Goal: Book appointment/travel/reservation

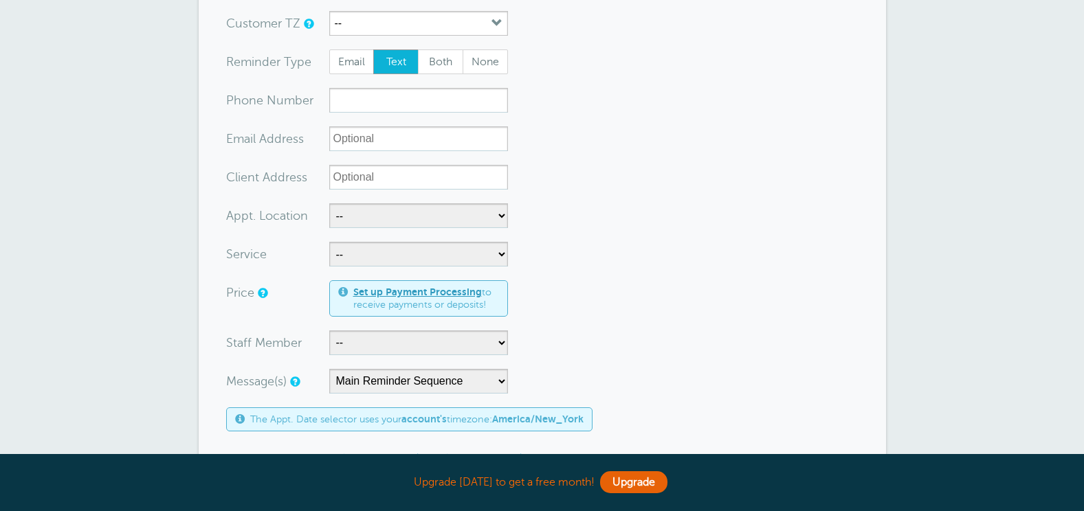
scroll to position [206, 0]
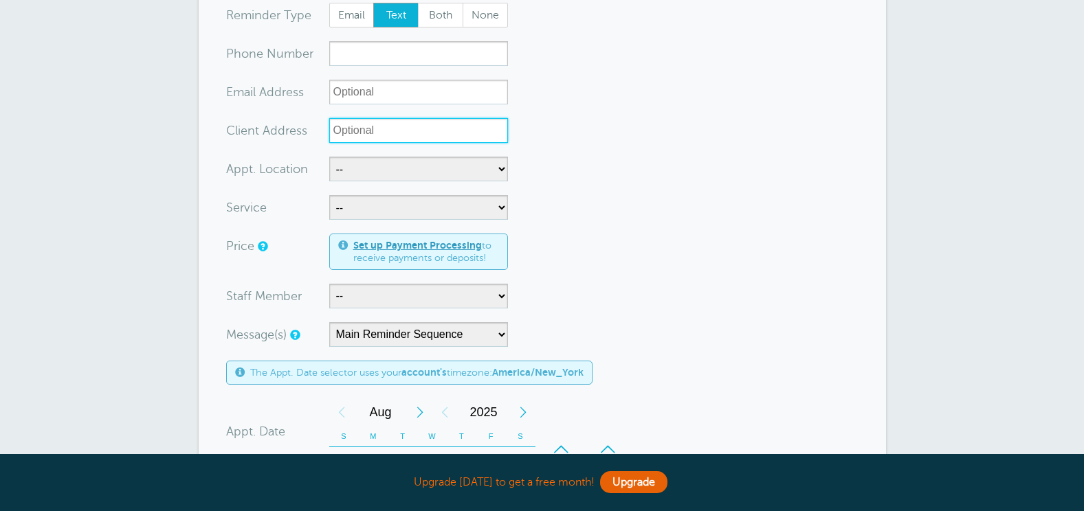
click at [428, 136] on input "Client Address" at bounding box center [418, 130] width 179 height 25
click at [534, 117] on form "You are creating a new customer. To use an existing customer select one from th…" at bounding box center [542, 380] width 632 height 909
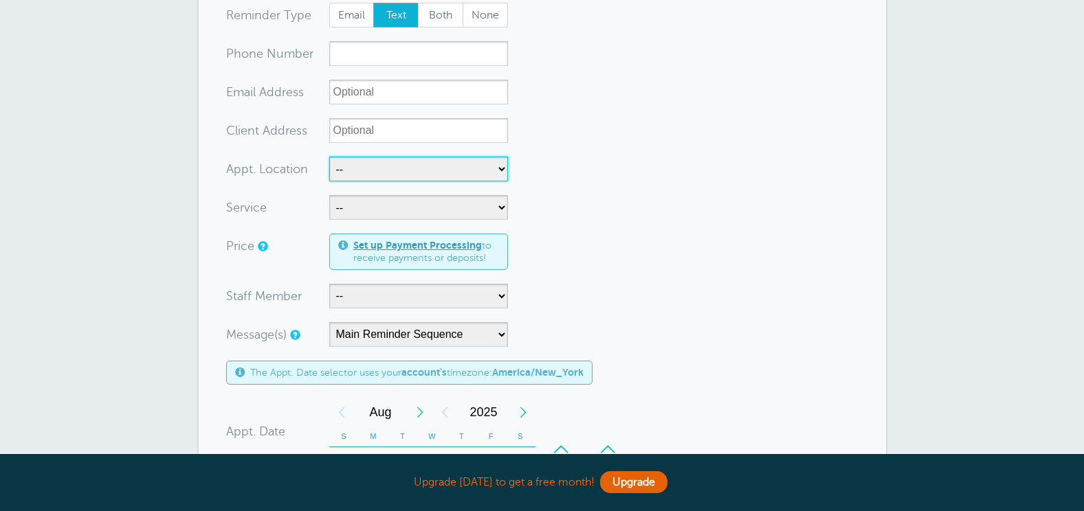
click at [394, 172] on select "-- Billy Dreher Daycare- Loving Hands Jill Smith Home John Jenkins Home" at bounding box center [418, 169] width 179 height 25
click at [414, 173] on select "-- Billy Dreher Daycare- Loving Hands Jill Smith Home John Jenkins Home" at bounding box center [418, 169] width 179 height 25
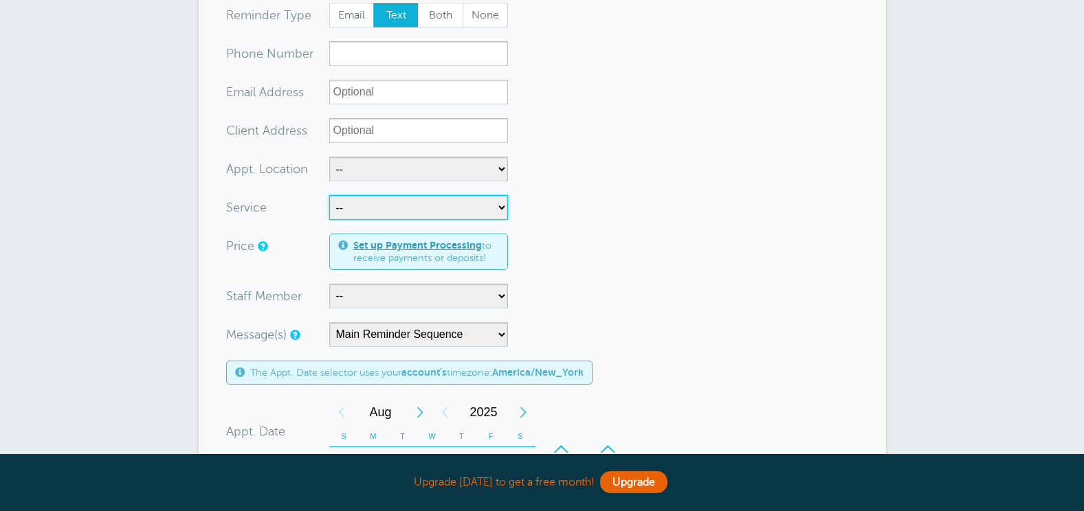
click at [410, 204] on select "-- Annual Assessment Family Training" at bounding box center [418, 207] width 179 height 25
click at [410, 205] on select "-- Annual Assessment Family Training" at bounding box center [418, 207] width 179 height 25
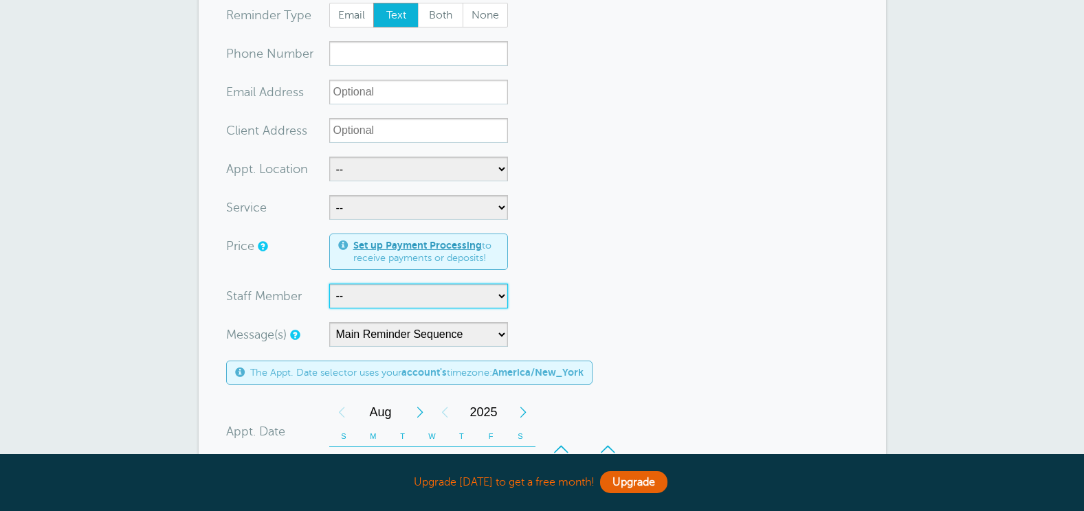
click at [414, 300] on select "-- Ashley Jeffcoat Destiny Hunt Tameisha Jackson" at bounding box center [418, 296] width 179 height 25
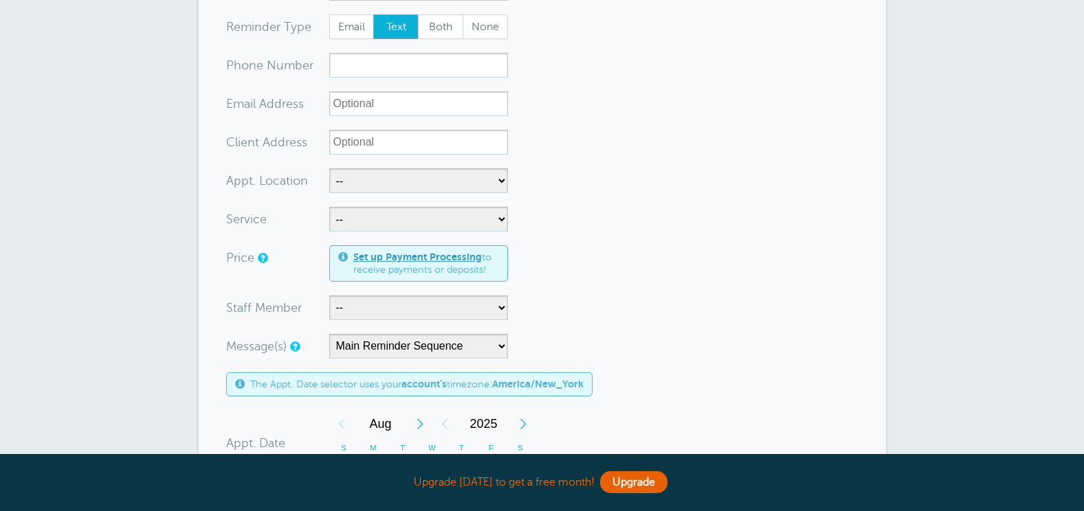
scroll to position [275, 0]
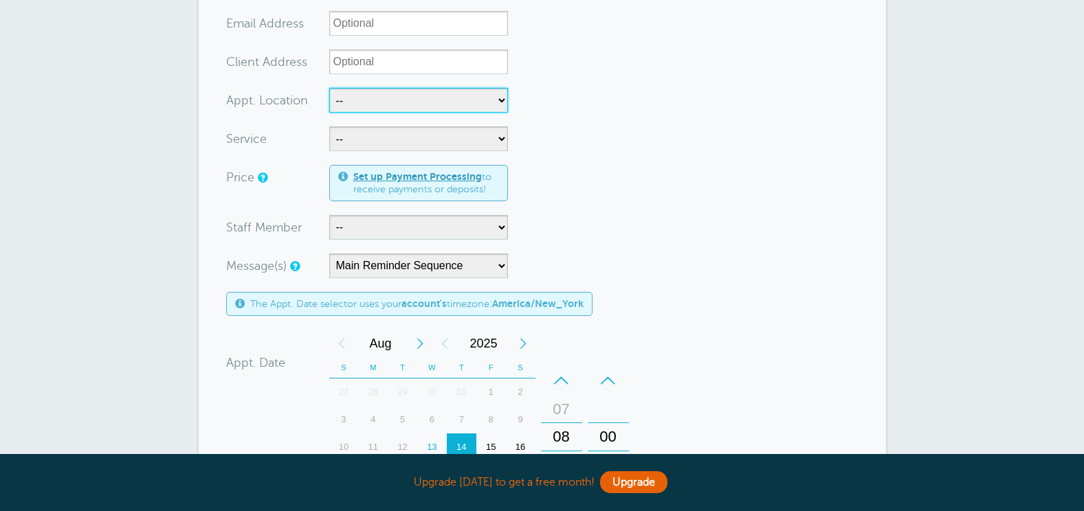
click at [418, 98] on select "-- Billy Dreher Daycare- Loving Hands Jill Smith Home John Jenkins Home" at bounding box center [418, 100] width 179 height 25
click at [636, 128] on form "You are creating a new customer. To use an existing customer select one from th…" at bounding box center [542, 311] width 632 height 909
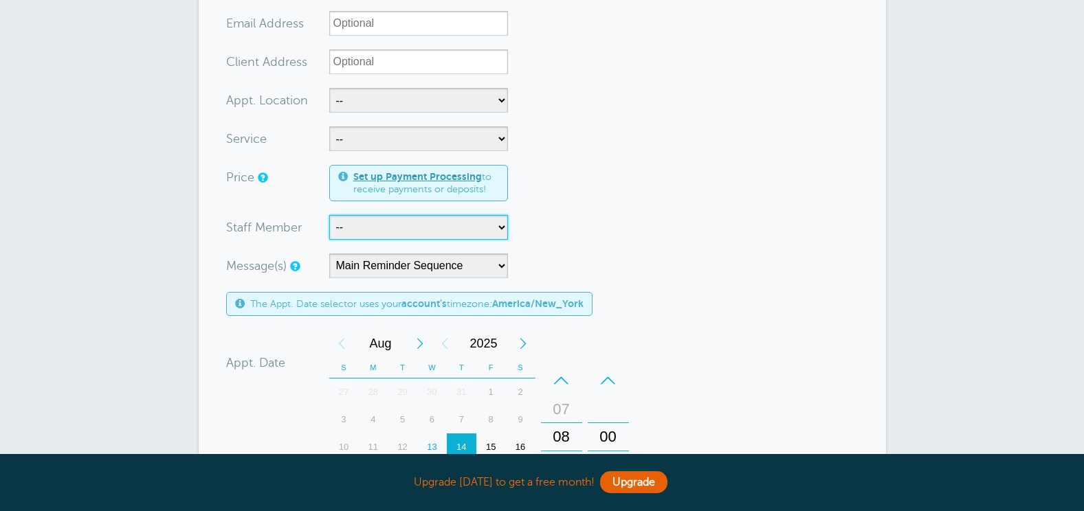
click at [422, 227] on select "-- Ashley Jeffcoat Destiny Hunt Tameisha Jackson" at bounding box center [418, 227] width 179 height 25
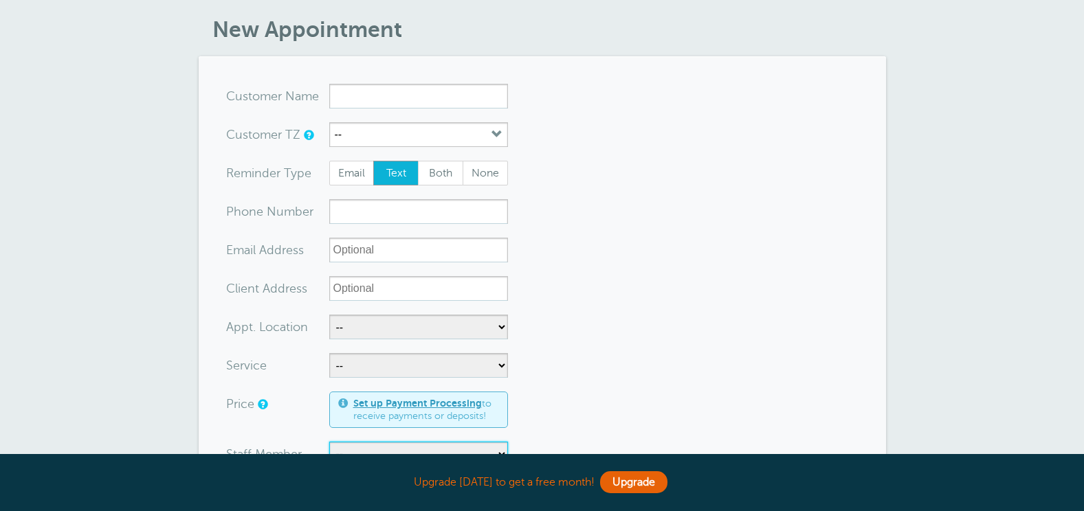
scroll to position [0, 0]
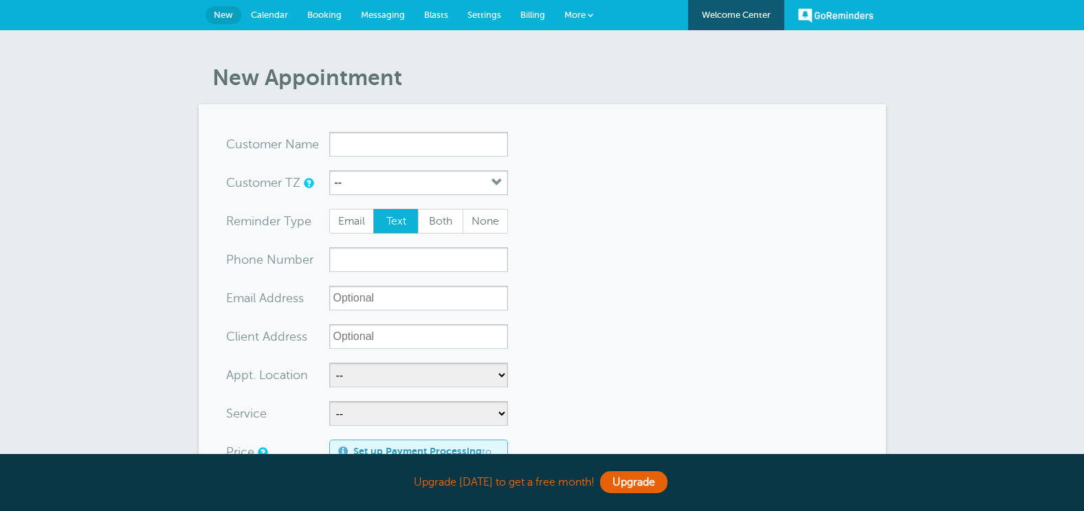
click at [471, 13] on span "Settings" at bounding box center [484, 15] width 34 height 10
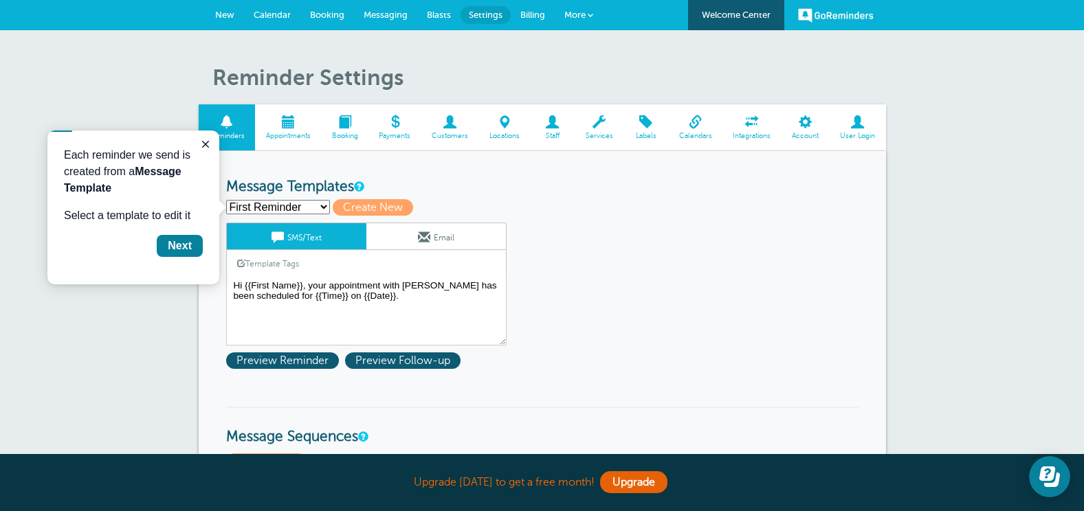
click at [654, 135] on span "Labels" at bounding box center [645, 136] width 31 height 8
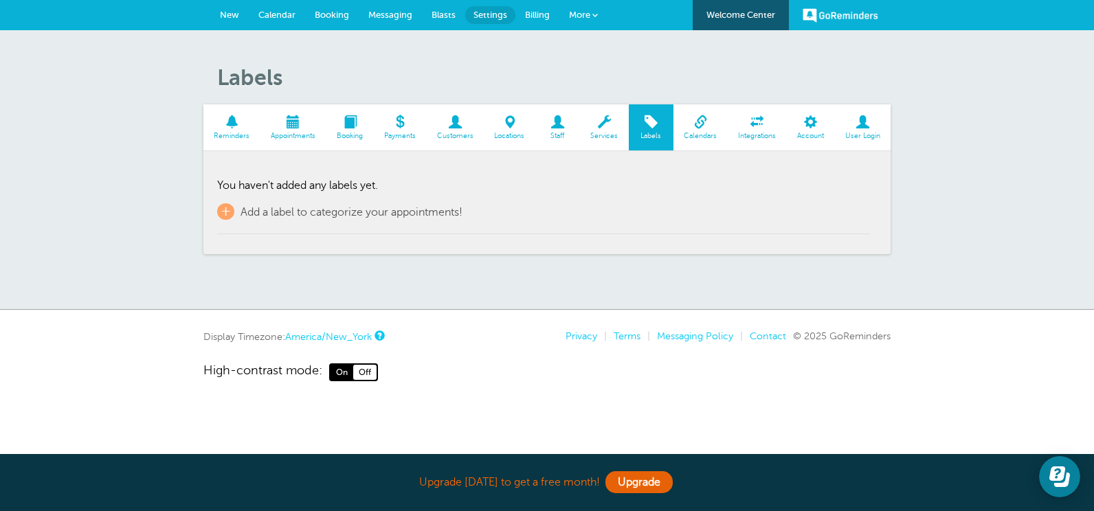
click at [284, 134] on span "Appointments" at bounding box center [293, 136] width 52 height 8
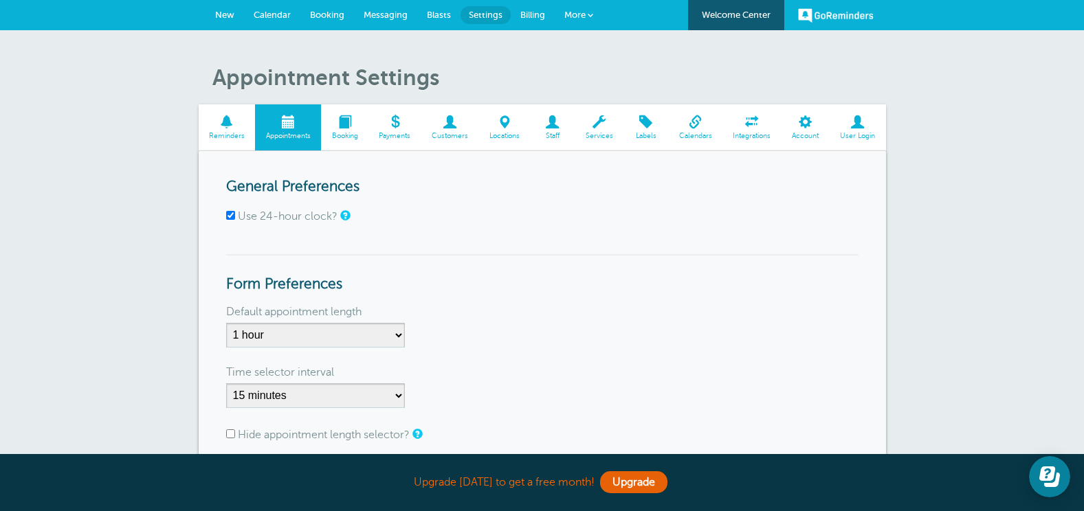
click at [227, 14] on span "New" at bounding box center [224, 15] width 19 height 10
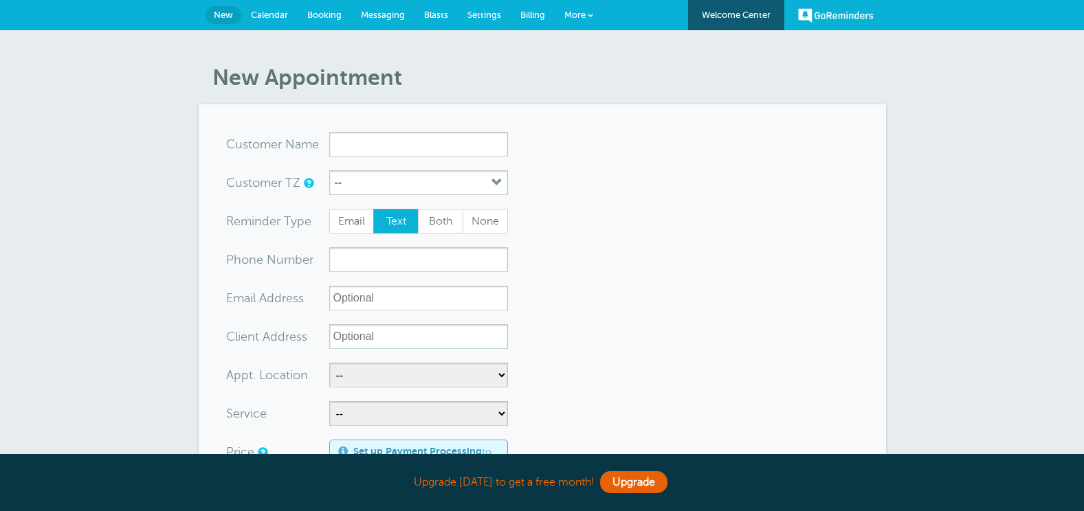
click at [280, 9] on link "Calendar" at bounding box center [269, 15] width 56 height 30
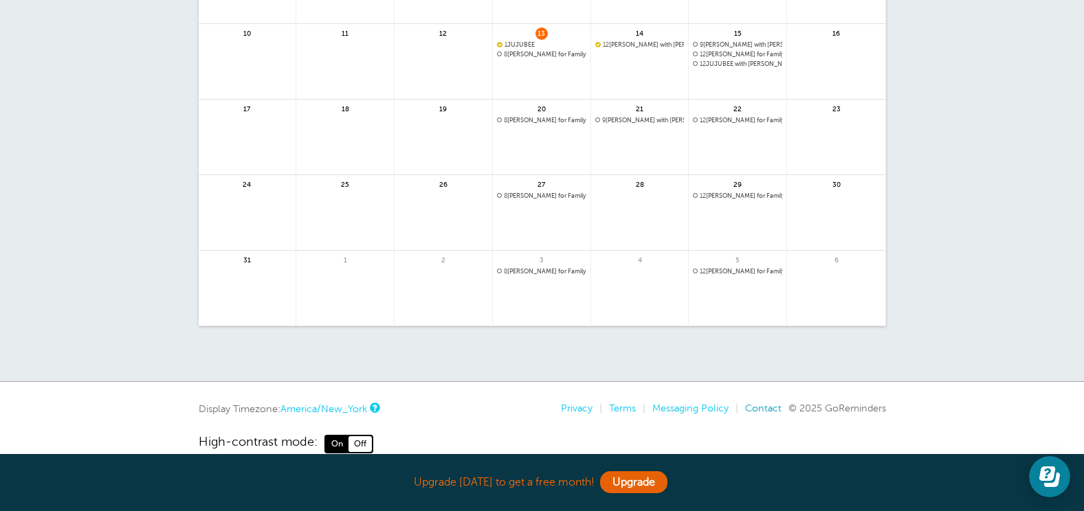
scroll to position [275, 0]
